Goal: Transaction & Acquisition: Purchase product/service

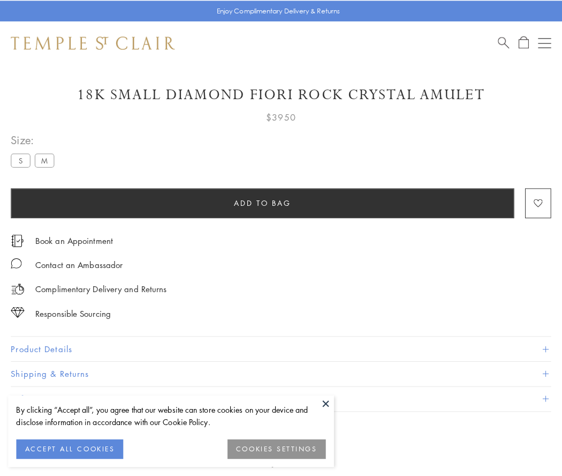
scroll to position [63, 0]
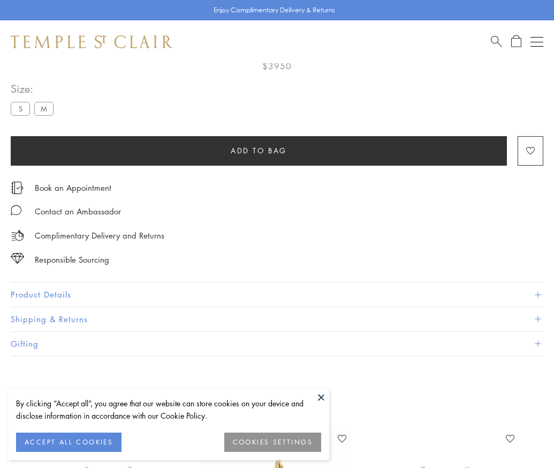
click at [259, 150] on span "Add to bag" at bounding box center [259, 151] width 56 height 12
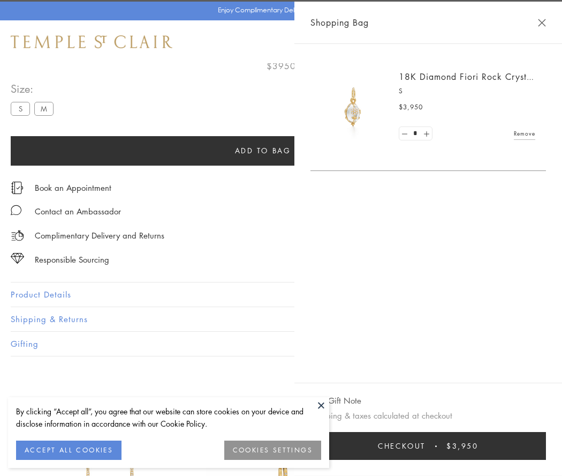
click at [436, 446] on button "Checkout $3,950" at bounding box center [429, 446] width 236 height 28
